Goal: Task Accomplishment & Management: Manage account settings

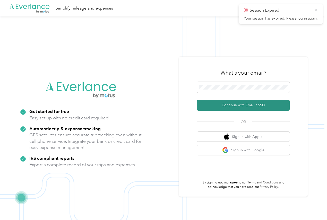
click at [227, 105] on button "Continue with Email / SSO" at bounding box center [243, 105] width 93 height 11
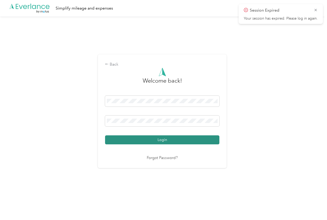
click at [156, 141] on button "Login" at bounding box center [162, 139] width 114 height 9
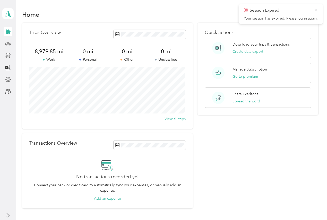
click at [316, 9] on icon at bounding box center [316, 10] width 4 height 5
click at [6, 43] on icon at bounding box center [7, 43] width 5 height 2
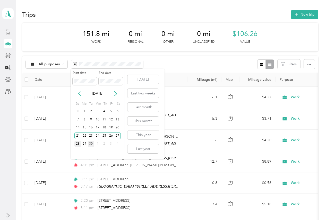
click at [76, 144] on div "28" at bounding box center [77, 144] width 7 height 6
click at [116, 144] on div "4" at bounding box center [117, 144] width 7 height 6
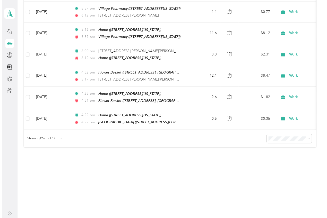
scroll to position [180, 0]
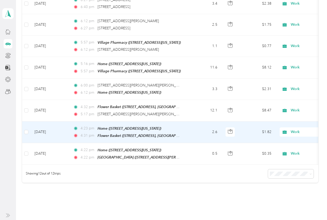
click at [198, 130] on td "2.6" at bounding box center [204, 133] width 34 height 22
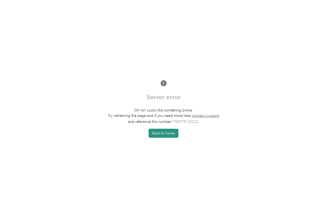
click at [170, 135] on button "Back to home" at bounding box center [164, 133] width 30 height 9
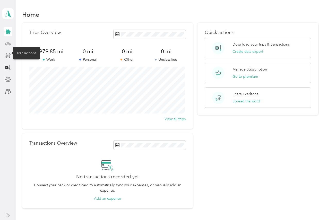
click at [6, 43] on icon at bounding box center [8, 44] width 6 height 6
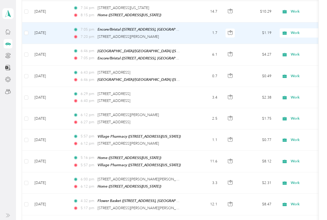
scroll to position [206, 0]
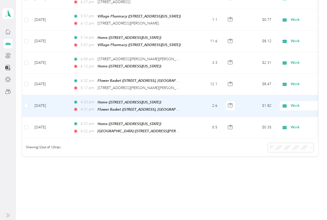
click at [200, 105] on td "2.6" at bounding box center [204, 106] width 34 height 22
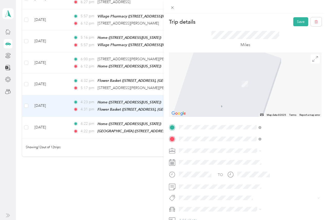
click at [252, 160] on span "[STREET_ADDRESS][US_STATE]" at bounding box center [269, 157] width 52 height 5
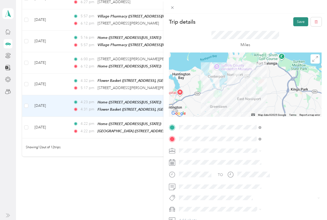
click at [296, 22] on button "Save" at bounding box center [300, 21] width 15 height 9
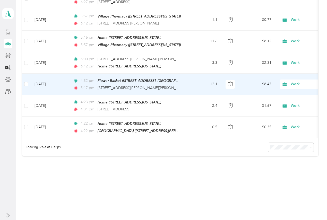
click at [197, 83] on td "12.1" at bounding box center [204, 84] width 34 height 21
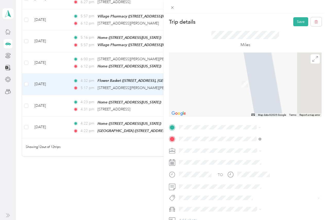
click at [251, 148] on span "[STREET_ADDRESS][US_STATE]" at bounding box center [269, 146] width 52 height 5
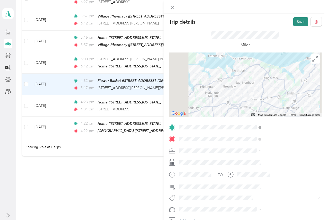
click at [297, 22] on button "Save" at bounding box center [300, 21] width 15 height 9
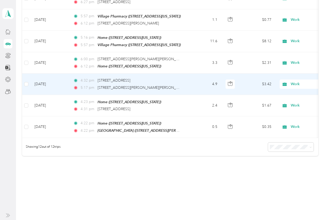
click at [199, 83] on td "4.9" at bounding box center [204, 84] width 34 height 21
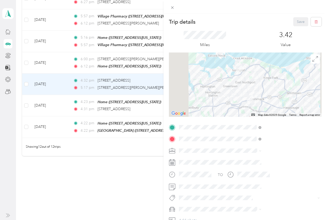
click at [199, 83] on div "Trip details Save This trip cannot be edited because it is either under review,…" at bounding box center [163, 110] width 327 height 220
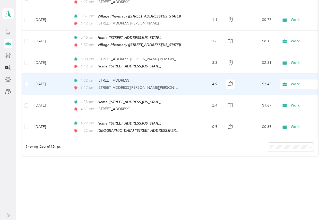
click at [199, 83] on td "4.9" at bounding box center [204, 84] width 34 height 21
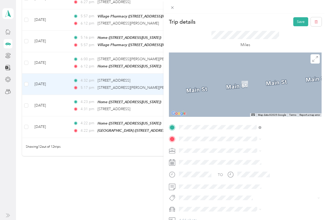
click at [252, 160] on span "8 [PERSON_NAME]'s Path [GEOGRAPHIC_DATA], [US_STATE][GEOGRAPHIC_DATA], [GEOGRAP…" at bounding box center [278, 164] width 71 height 18
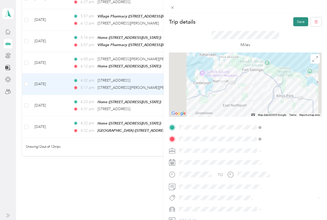
click at [297, 21] on button "Save" at bounding box center [300, 21] width 15 height 9
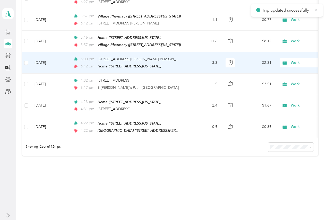
click at [195, 59] on td "3.3" at bounding box center [204, 62] width 34 height 21
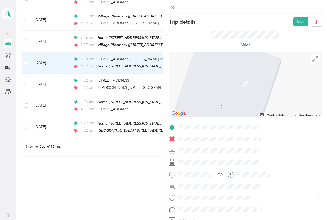
click at [250, 150] on span "8 [PERSON_NAME]'s Path [GEOGRAPHIC_DATA], [US_STATE][GEOGRAPHIC_DATA], [GEOGRAP…" at bounding box center [278, 153] width 71 height 18
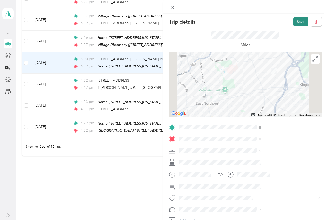
click at [296, 22] on button "Save" at bounding box center [300, 21] width 15 height 9
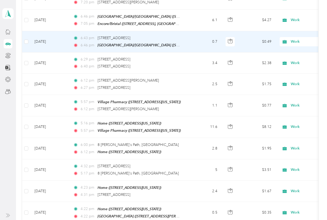
scroll to position [86, 0]
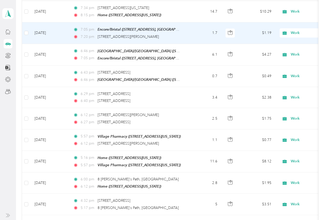
click at [192, 34] on td "1.7" at bounding box center [204, 32] width 34 height 21
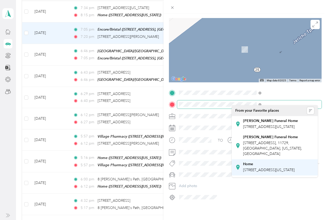
scroll to position [34, 0]
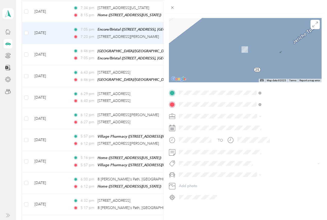
click at [251, 138] on span "[STREET_ADDRESS][US_STATE]" at bounding box center [269, 136] width 52 height 4
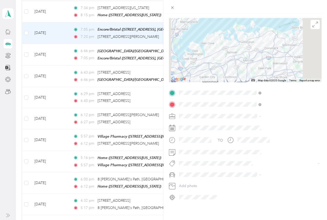
click at [270, 44] on div at bounding box center [245, 50] width 153 height 64
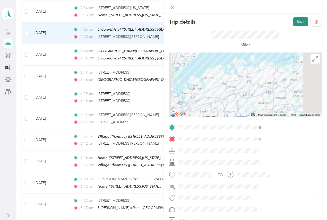
click at [297, 22] on button "Save" at bounding box center [300, 21] width 15 height 9
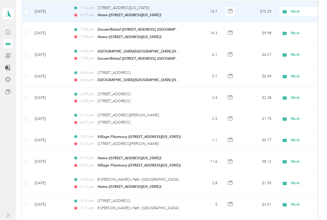
scroll to position [52, 0]
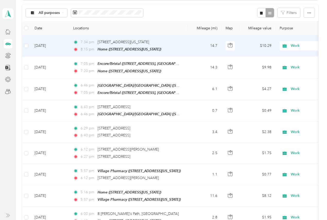
click at [195, 45] on td "14.7" at bounding box center [204, 45] width 34 height 21
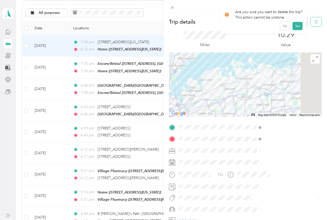
click at [314, 22] on icon "button" at bounding box center [316, 22] width 4 height 4
click at [297, 28] on button "Yes" at bounding box center [297, 28] width 10 height 8
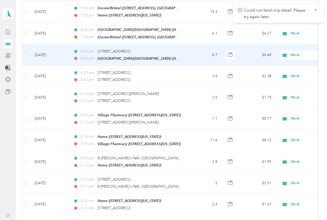
scroll to position [69, 0]
